Goal: Transaction & Acquisition: Register for event/course

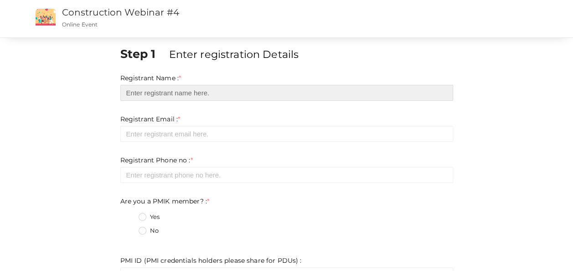
click at [186, 91] on input "text" at bounding box center [286, 93] width 333 height 16
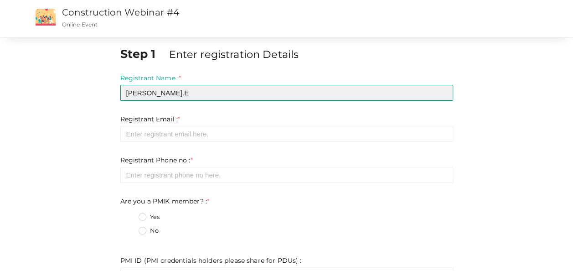
type input "[PERSON_NAME].E"
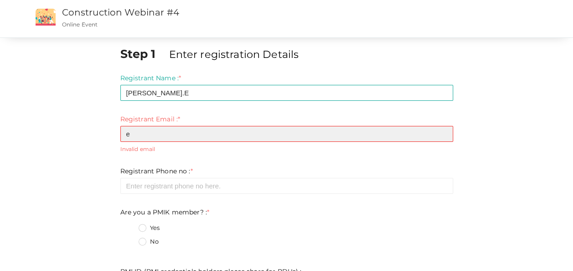
type input "[EMAIL_ADDRESS][DOMAIN_NAME]"
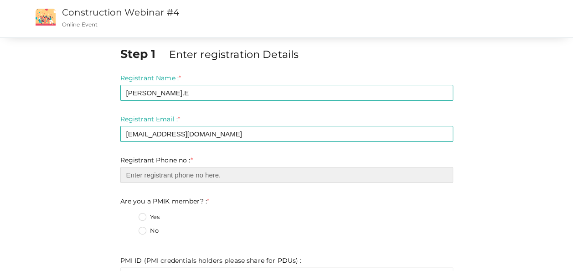
click at [176, 173] on input "number" at bounding box center [286, 175] width 333 height 16
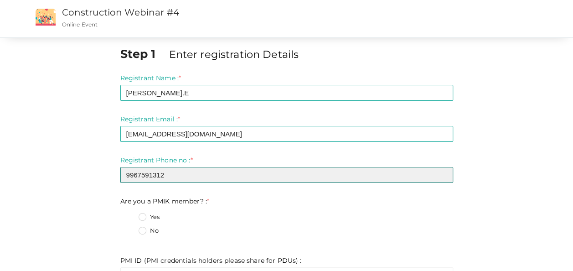
type input "9967591312"
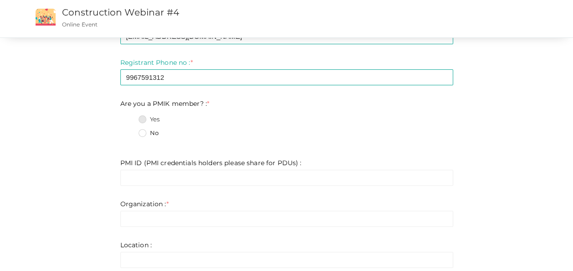
scroll to position [137, 0]
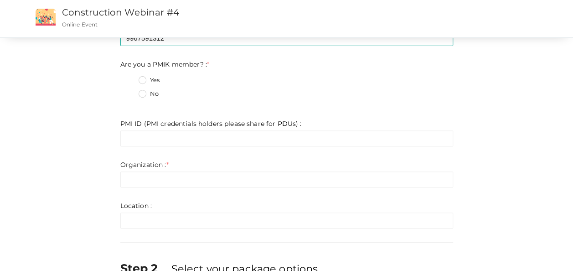
click at [146, 92] on label "No" at bounding box center [149, 93] width 20 height 9
click at [130, 91] on member\?\+1 "No" at bounding box center [130, 91] width 0 height 0
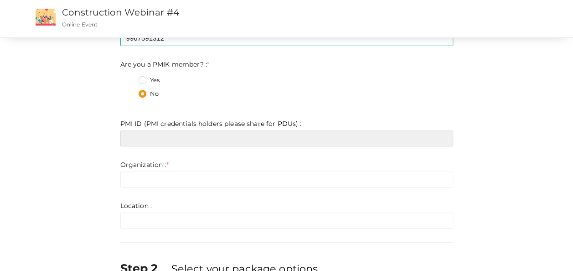
click at [146, 139] on input "text" at bounding box center [286, 138] width 333 height 16
paste input "3283763"
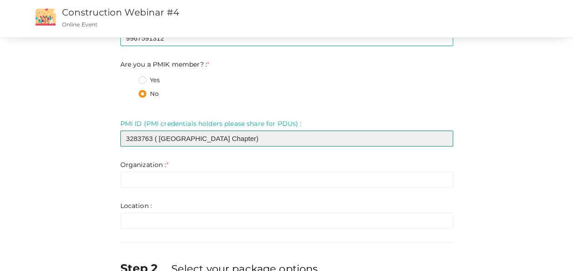
type input "3283763 ( [GEOGRAPHIC_DATA] Chapter)"
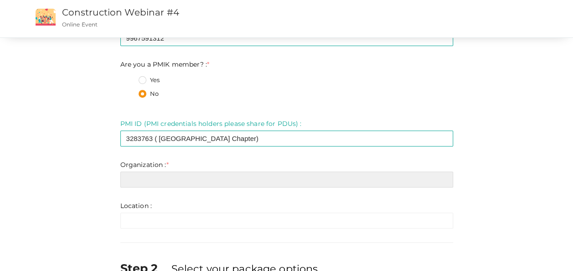
type input "B"
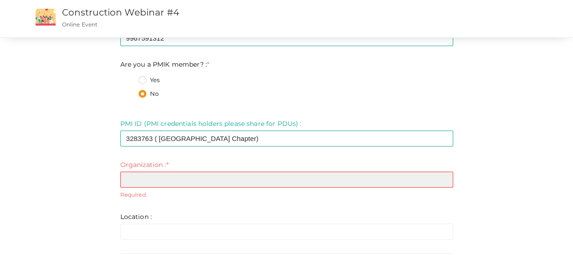
type input "n"
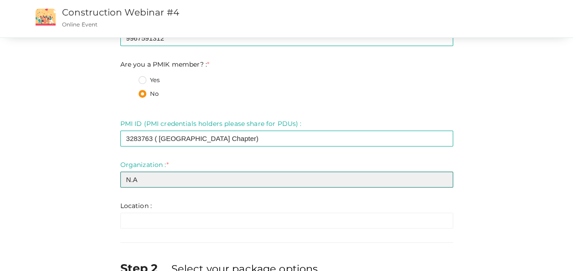
type input "N.A"
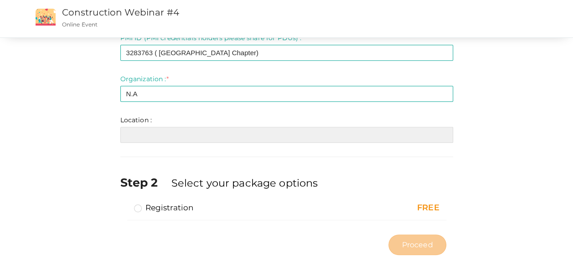
scroll to position [233, 0]
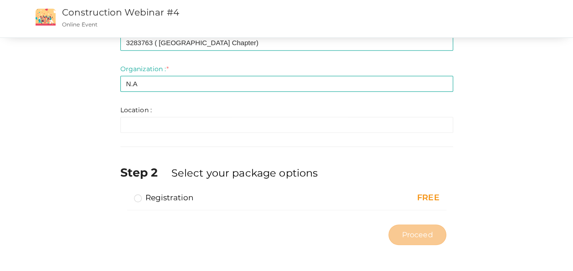
click at [138, 198] on label "Registration" at bounding box center [164, 197] width 60 height 11
click at [125, 194] on input "Registration" at bounding box center [125, 194] width 0 height 0
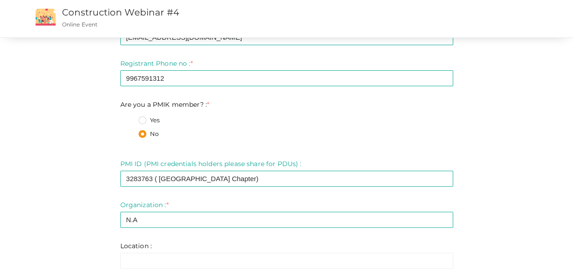
scroll to position [137, 0]
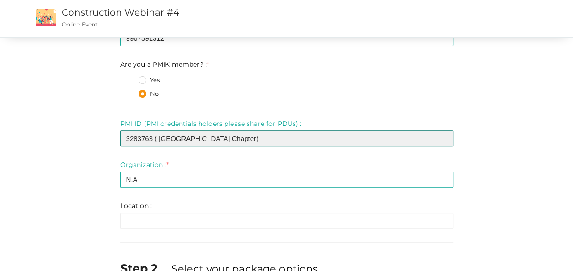
click at [156, 138] on input "3283763 ( [GEOGRAPHIC_DATA] Chapter)" at bounding box center [286, 138] width 333 height 16
type input "3283763 ([GEOGRAPHIC_DATA] Chapter)"
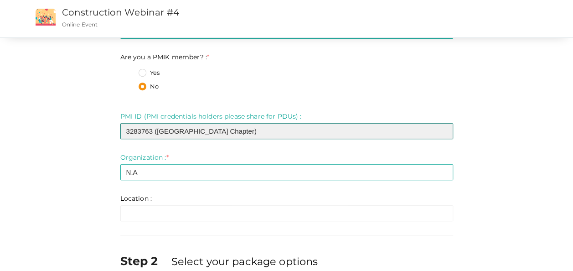
scroll to position [233, 0]
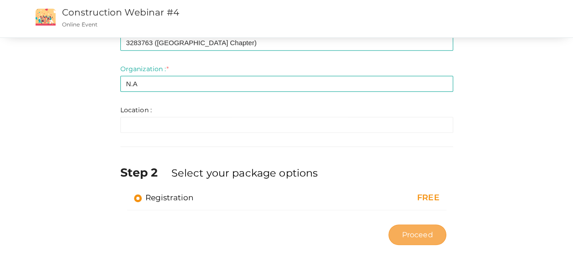
click at [420, 231] on span "Proceed" at bounding box center [417, 234] width 31 height 10
type input "N/A"
